Goal: Information Seeking & Learning: Learn about a topic

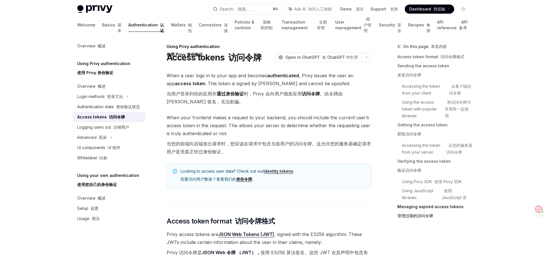
scroll to position [2075, 0]
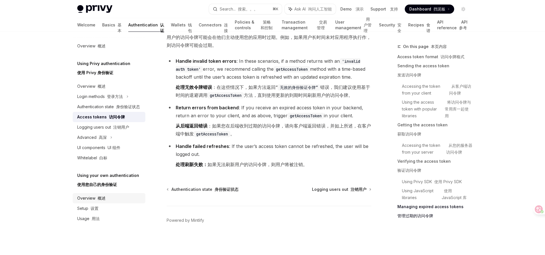
click at [96, 198] on font at bounding box center [96, 198] width 2 height 5
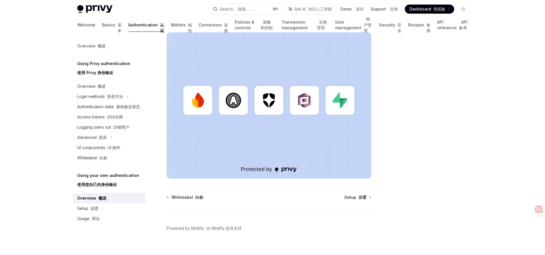
scroll to position [244, 0]
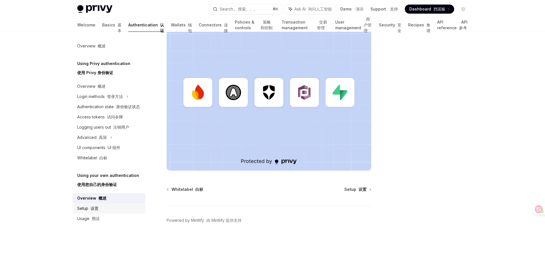
click at [102, 209] on div "Setup 设置" at bounding box center [109, 208] width 65 height 7
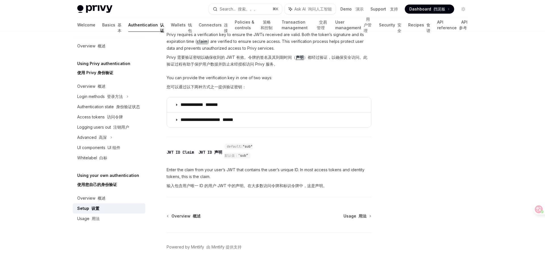
scroll to position [419, 0]
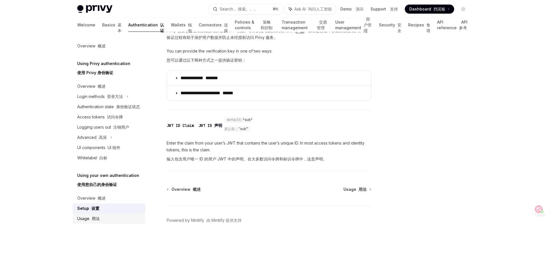
click at [96, 219] on font "用法" at bounding box center [96, 218] width 8 height 5
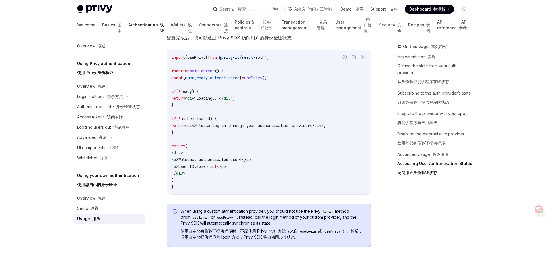
scroll to position [1579, 0]
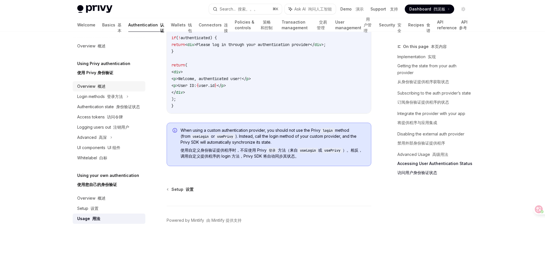
click at [96, 88] on font at bounding box center [96, 86] width 2 height 5
type textarea "*"
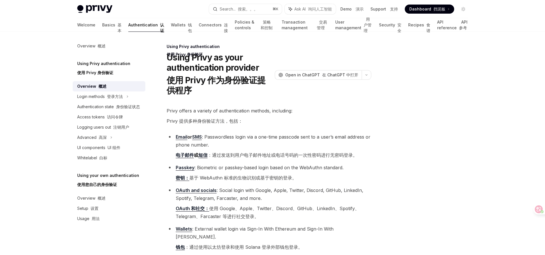
click at [195, 209] on link "OAuth 和社交：" at bounding box center [192, 209] width 33 height 6
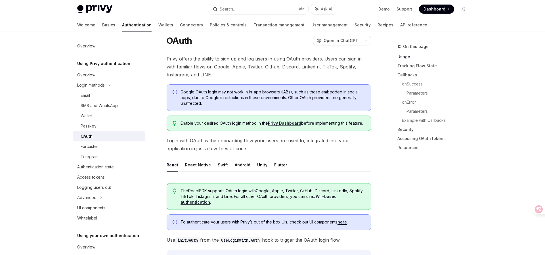
scroll to position [17, 0]
click at [533, 210] on icon at bounding box center [535, 209] width 6 height 6
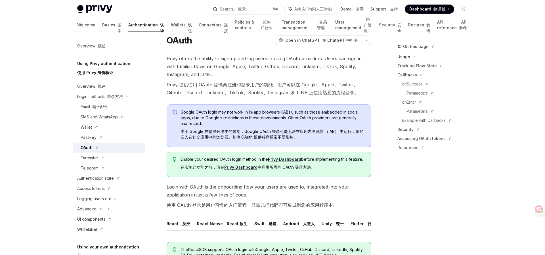
type textarea "*"
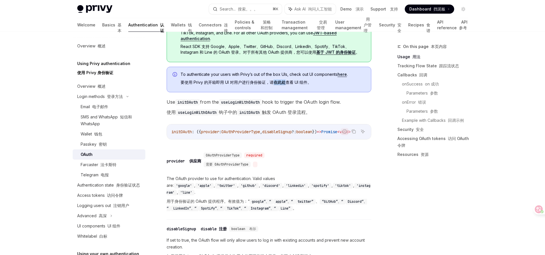
scroll to position [242, 0]
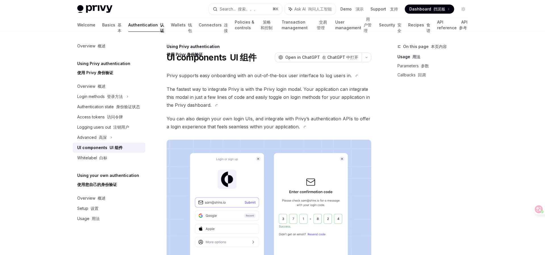
type textarea "*"
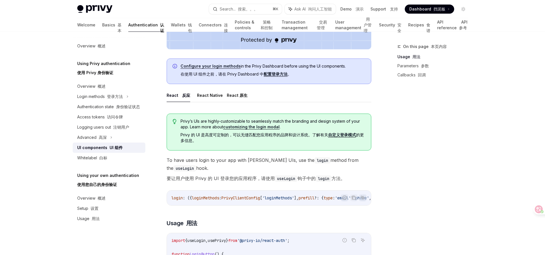
scroll to position [292, 0]
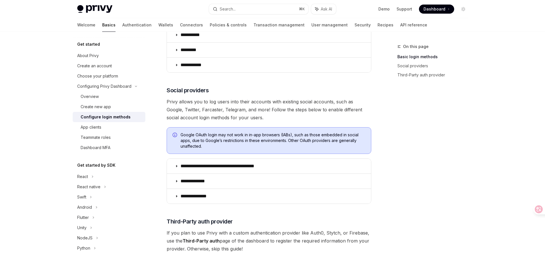
scroll to position [144, 0]
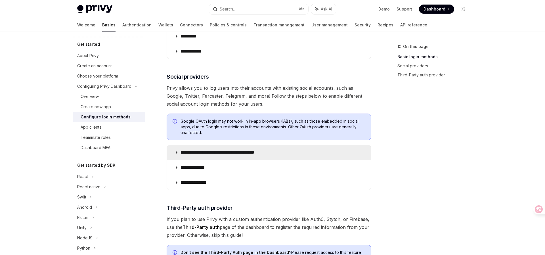
click at [243, 155] on p "**********" at bounding box center [228, 153] width 94 height 6
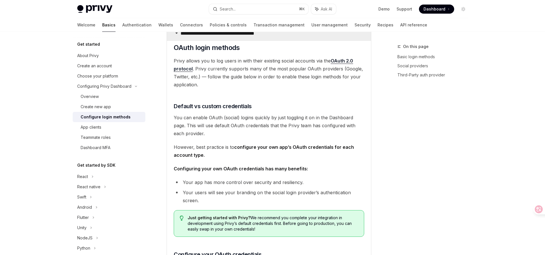
scroll to position [262, 0]
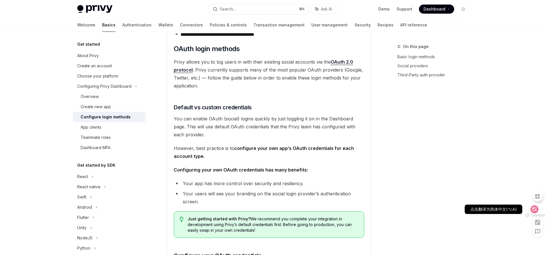
click at [533, 209] on icon at bounding box center [534, 209] width 5 height 5
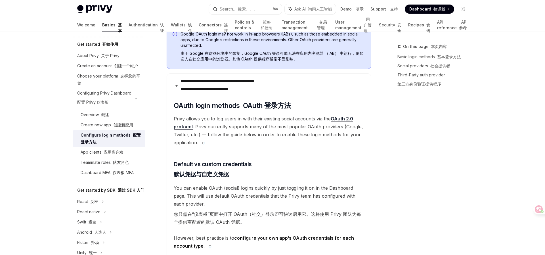
type textarea "*"
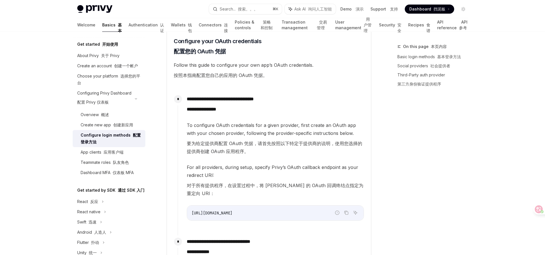
scroll to position [661, 0]
click at [348, 211] on icon "Copy the contents from the code block" at bounding box center [346, 212] width 3 height 3
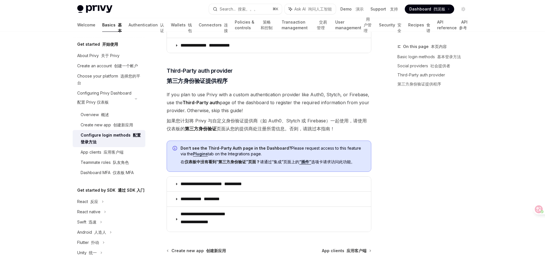
scroll to position [1997, 0]
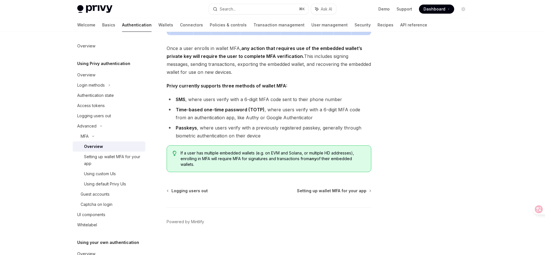
scroll to position [217, 0]
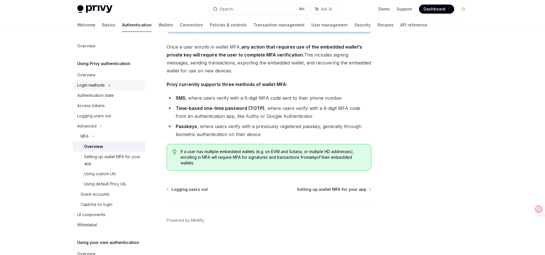
click at [108, 85] on icon at bounding box center [109, 85] width 2 height 7
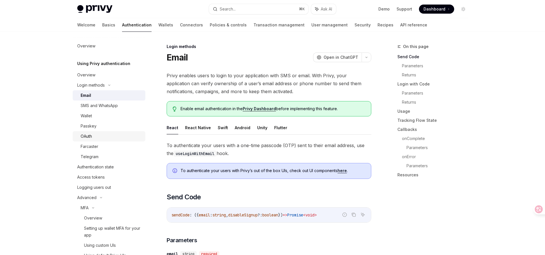
click at [88, 136] on div "OAuth" at bounding box center [86, 136] width 11 height 7
type textarea "*"
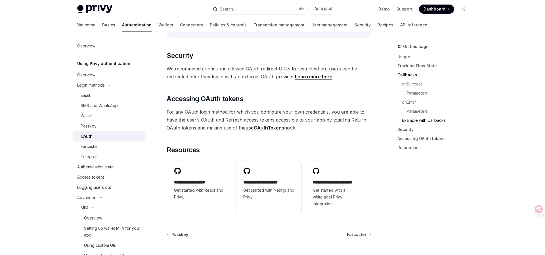
scroll to position [1203, 0]
